Goal: Entertainment & Leisure: Consume media (video, audio)

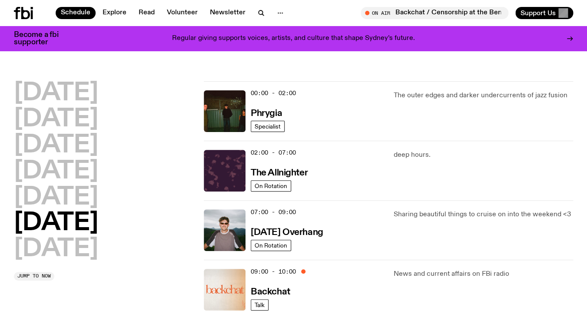
scroll to position [28, 0]
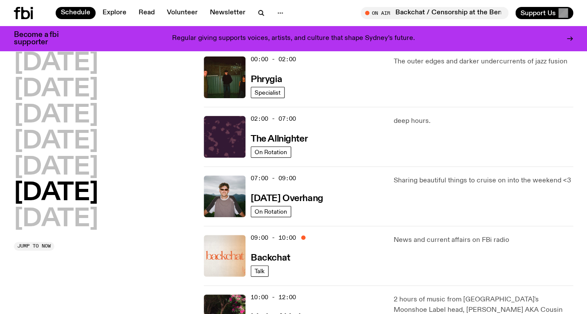
click at [287, 144] on div "02:00 - 07:00 The Allnighter" at bounding box center [317, 137] width 133 height 42
click at [289, 137] on h3 "The Allnighter" at bounding box center [279, 139] width 57 height 9
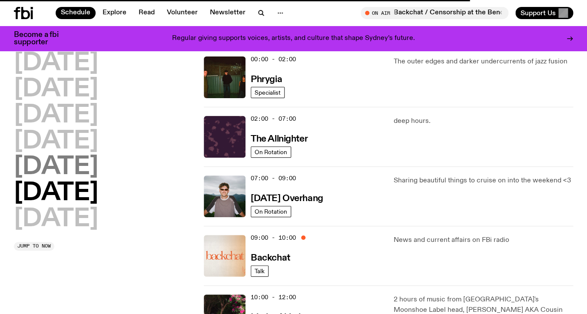
click at [61, 168] on h2 "[DATE]" at bounding box center [56, 167] width 84 height 24
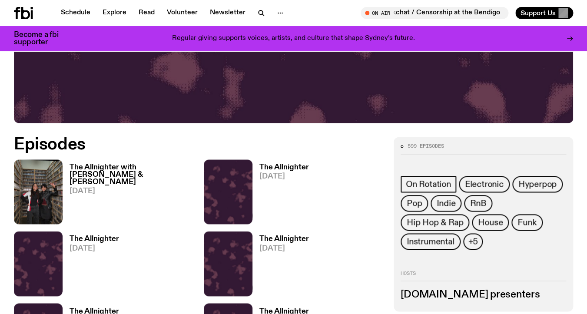
scroll to position [334, 0]
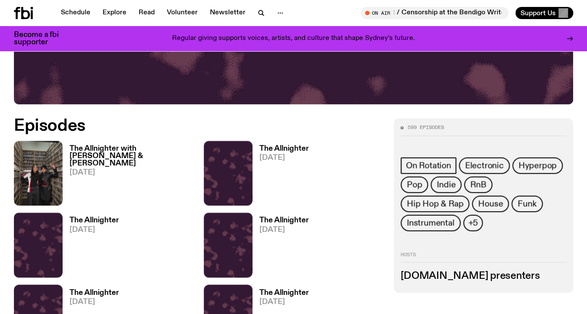
click at [290, 149] on h3 "The Allnighter" at bounding box center [284, 148] width 50 height 7
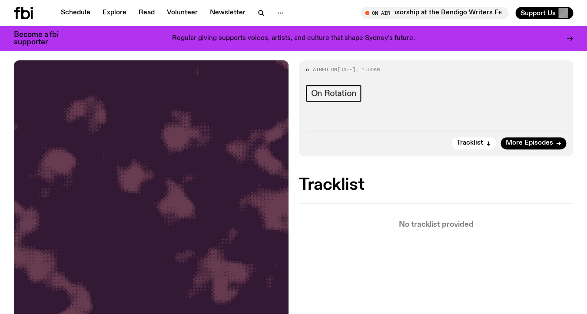
scroll to position [82, 0]
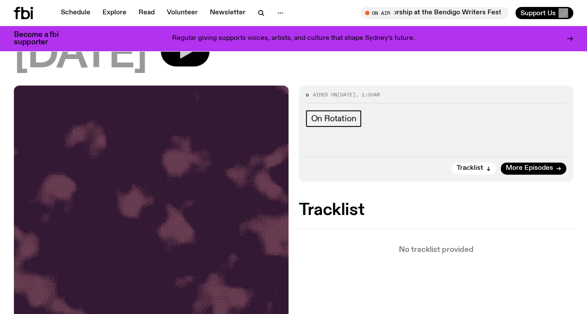
click at [209, 62] on button "button" at bounding box center [185, 51] width 49 height 30
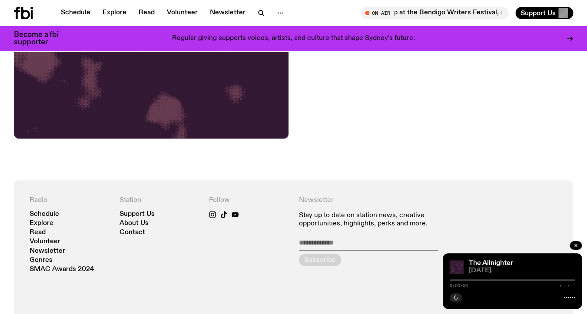
scroll to position [397, 0]
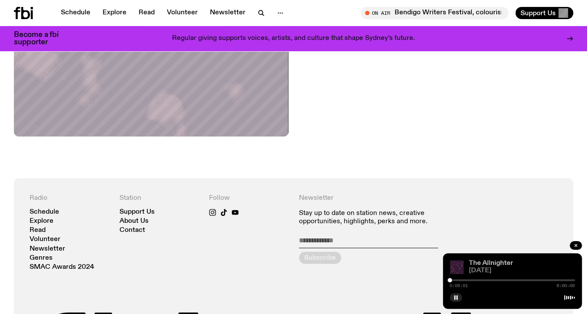
click at [483, 262] on link "The Allnighter" at bounding box center [491, 263] width 44 height 7
click at [558, 280] on div at bounding box center [512, 280] width 125 height 2
click at [491, 269] on span "[DATE]" at bounding box center [522, 271] width 106 height 7
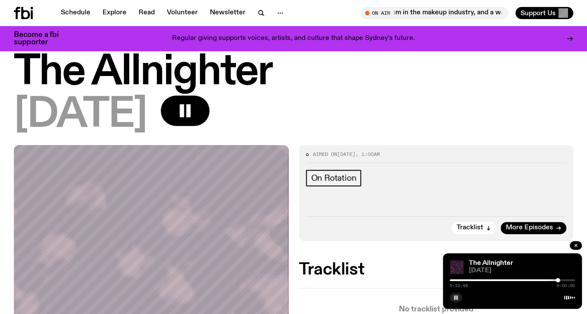
scroll to position [21, 0]
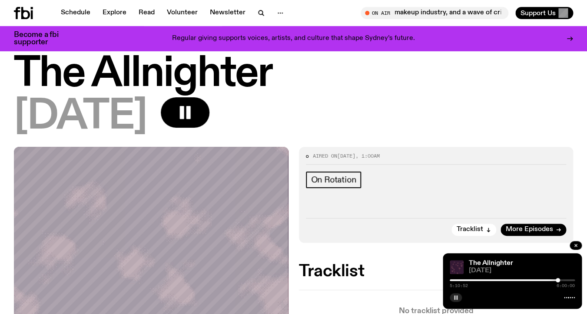
click at [458, 299] on icon "button" at bounding box center [455, 297] width 5 height 5
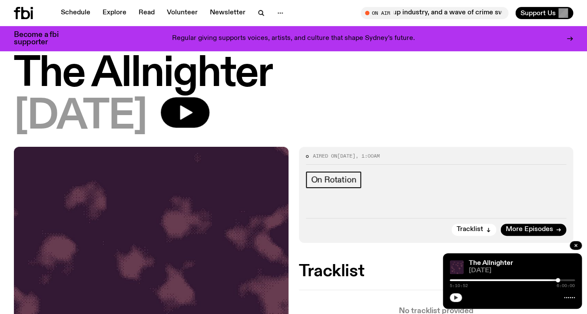
click at [548, 280] on div at bounding box center [495, 280] width 125 height 2
click at [457, 297] on icon "button" at bounding box center [456, 297] width 4 height 4
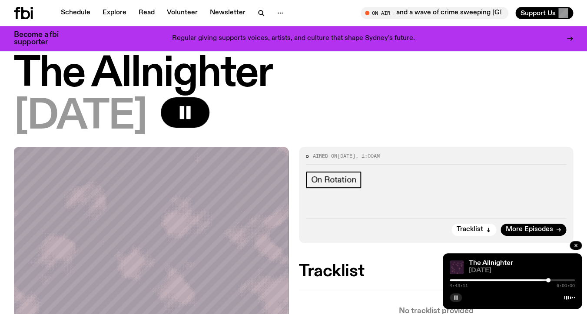
click at [552, 280] on div at bounding box center [512, 280] width 125 height 2
click at [548, 281] on div at bounding box center [489, 280] width 125 height 2
click at [550, 281] on div at bounding box center [512, 280] width 125 height 2
click at [546, 261] on div "The Allnighter" at bounding box center [521, 263] width 108 height 7
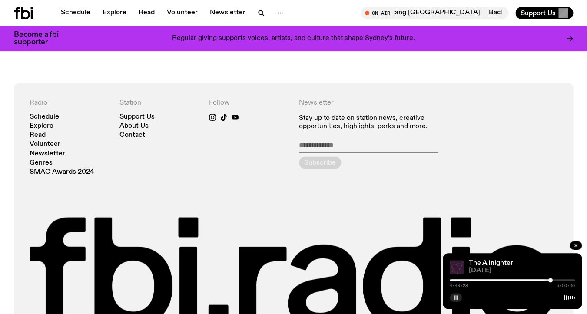
scroll to position [567, 0]
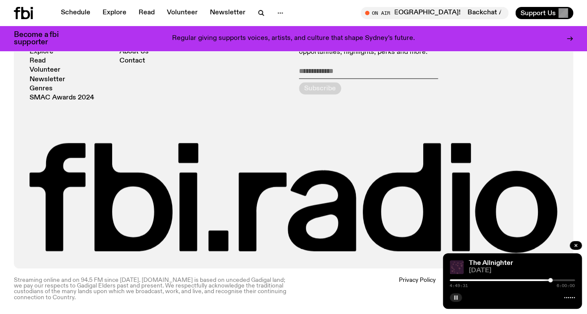
click at [544, 281] on div at bounding box center [487, 280] width 125 height 2
click at [548, 281] on div "4:31:53 6:00:00" at bounding box center [512, 283] width 125 height 10
click at [549, 282] on div "4:31:55 6:00:00" at bounding box center [512, 283] width 125 height 10
click at [542, 281] on div at bounding box center [481, 280] width 125 height 2
click at [546, 281] on div at bounding box center [512, 280] width 125 height 2
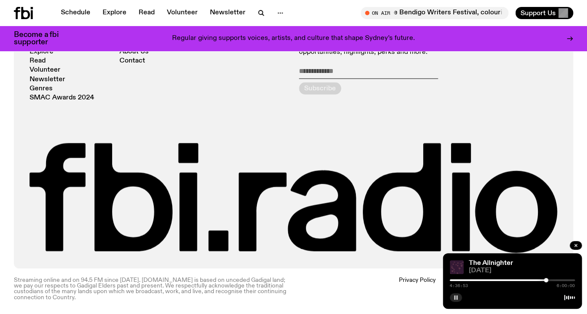
drag, startPoint x: 544, startPoint y: 281, endPoint x: 548, endPoint y: 281, distance: 4.8
click at [548, 281] on div at bounding box center [512, 280] width 125 height 2
click at [547, 280] on div at bounding box center [547, 280] width 4 height 4
click at [455, 298] on rect "button" at bounding box center [454, 297] width 1 height 4
